Goal: Task Accomplishment & Management: Manage account settings

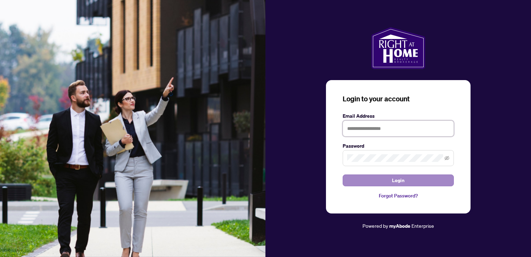
type input "**********"
click at [419, 184] on button "Login" at bounding box center [398, 180] width 111 height 12
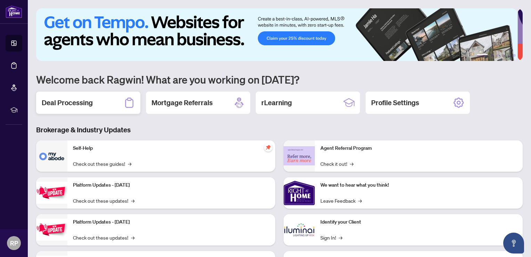
click at [103, 103] on div "Deal Processing" at bounding box center [88, 102] width 104 height 22
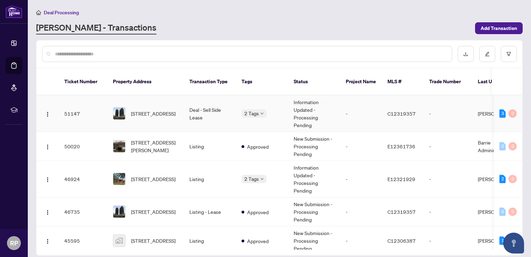
click at [146, 110] on span "[STREET_ADDRESS]" at bounding box center [153, 114] width 45 height 8
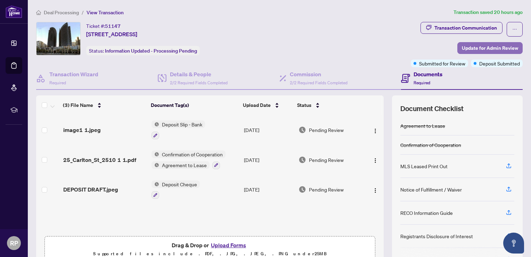
click at [468, 47] on span "Update for Admin Review" at bounding box center [490, 47] width 56 height 11
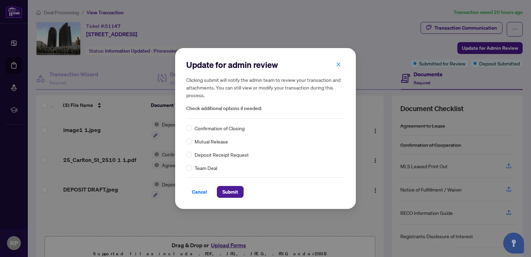
click at [198, 157] on span "Deposit Receipt Request" at bounding box center [222, 155] width 54 height 8
click at [185, 157] on div "Update for admin review Clicking submit will notify the admin team to review yo…" at bounding box center [265, 128] width 181 height 160
click at [230, 191] on span "Submit" at bounding box center [231, 191] width 16 height 11
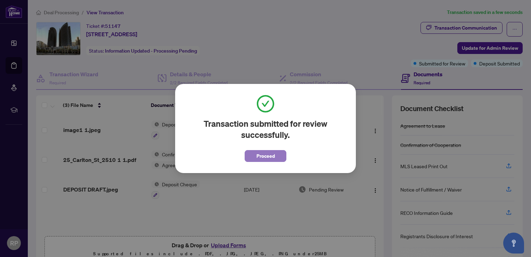
click at [268, 155] on span "Proceed" at bounding box center [266, 155] width 18 height 11
